Goal: Navigation & Orientation: Go to known website

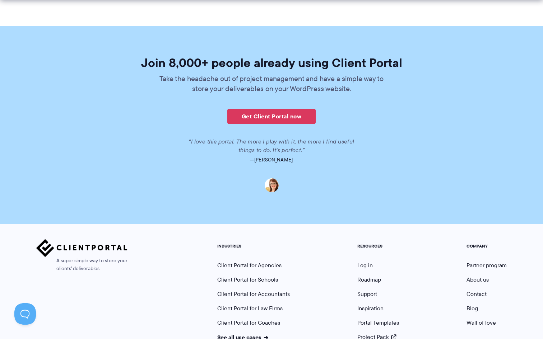
scroll to position [1702, 0]
click at [370, 261] on link "Log in" at bounding box center [364, 265] width 15 height 8
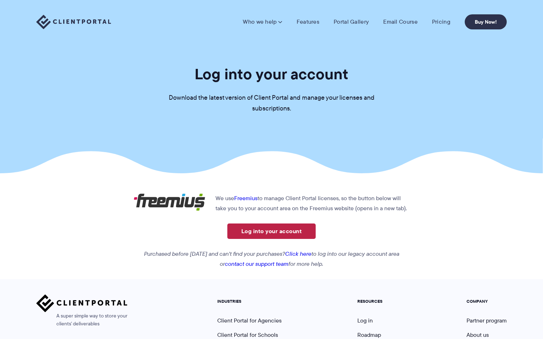
click at [266, 233] on link "Log into your account" at bounding box center [271, 231] width 88 height 15
